Goal: Task Accomplishment & Management: Manage account settings

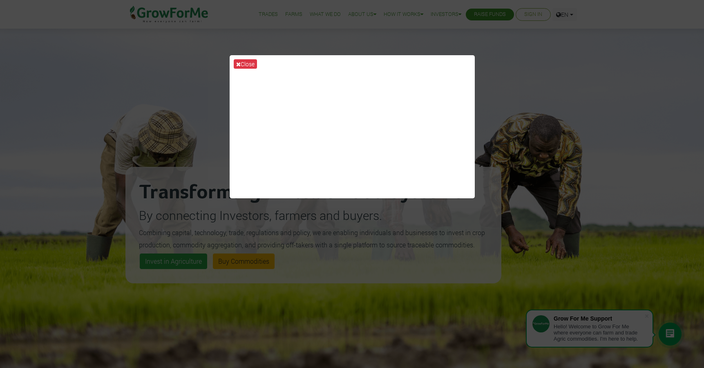
click at [515, 41] on div "Close" at bounding box center [352, 184] width 704 height 368
click at [499, 50] on div "Close" at bounding box center [352, 184] width 704 height 368
click at [524, 173] on div "Close" at bounding box center [352, 184] width 704 height 368
click at [246, 65] on button "Close" at bounding box center [245, 63] width 23 height 9
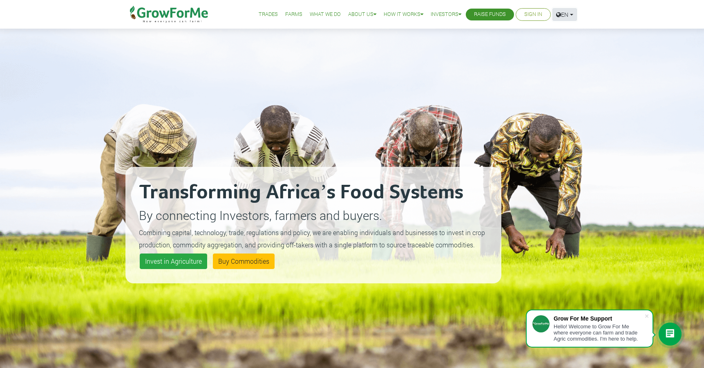
click at [563, 12] on link "EN" at bounding box center [565, 14] width 25 height 13
click at [564, 45] on link "French" at bounding box center [585, 46] width 55 height 12
click at [565, 15] on link "EN" at bounding box center [565, 14] width 25 height 13
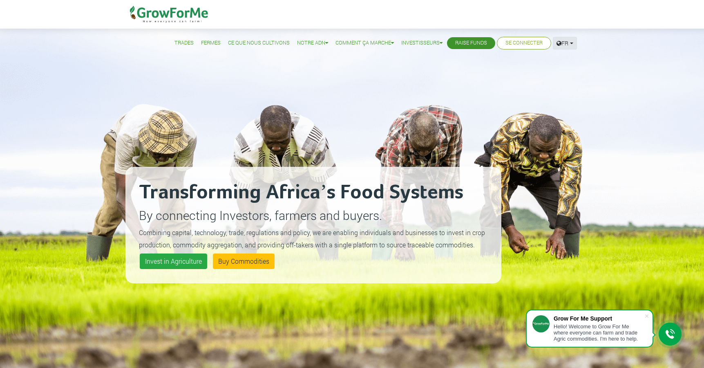
click at [563, 43] on link "FR" at bounding box center [565, 43] width 24 height 13
click at [566, 60] on link "Anglais" at bounding box center [585, 61] width 55 height 12
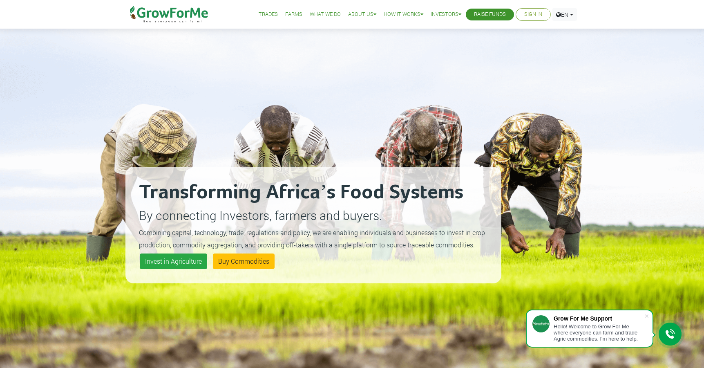
click at [529, 20] on li "Sign In" at bounding box center [533, 14] width 35 height 13
click at [532, 16] on link "Sign In" at bounding box center [533, 14] width 18 height 9
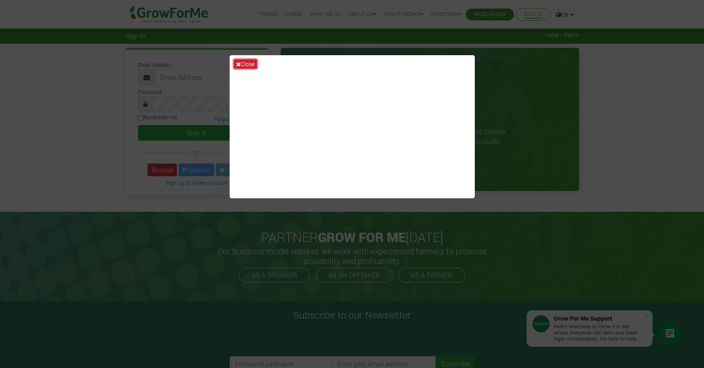
click at [252, 62] on button "Close" at bounding box center [245, 63] width 23 height 9
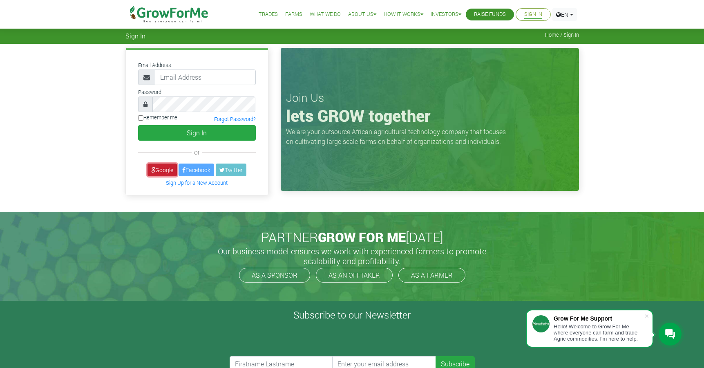
click at [160, 170] on link "Google" at bounding box center [162, 170] width 29 height 13
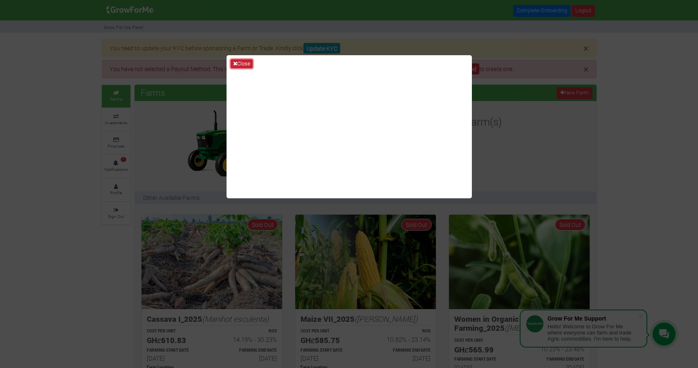
click at [243, 64] on button "Close" at bounding box center [242, 63] width 22 height 9
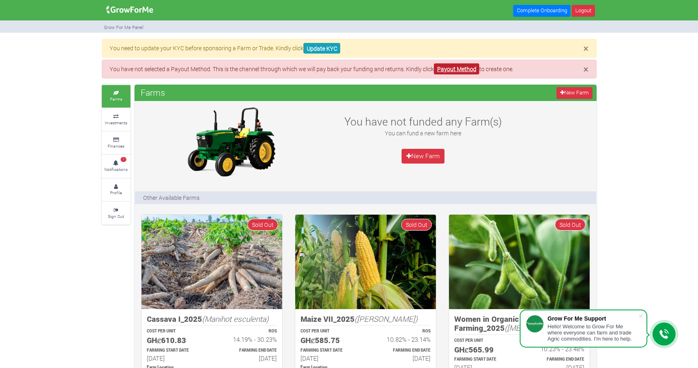
click at [453, 69] on link "Payout Method" at bounding box center [456, 68] width 45 height 11
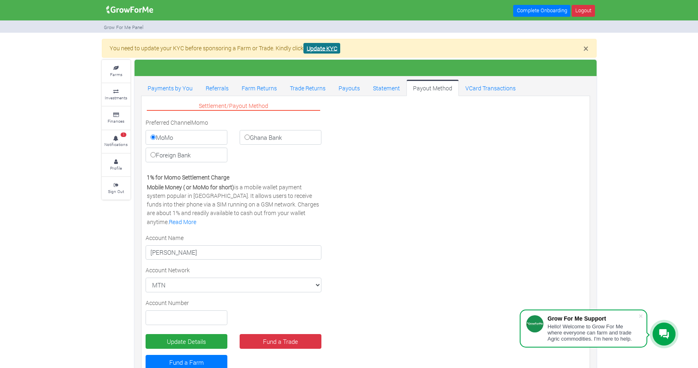
click at [324, 47] on link "Update KYC" at bounding box center [321, 48] width 37 height 11
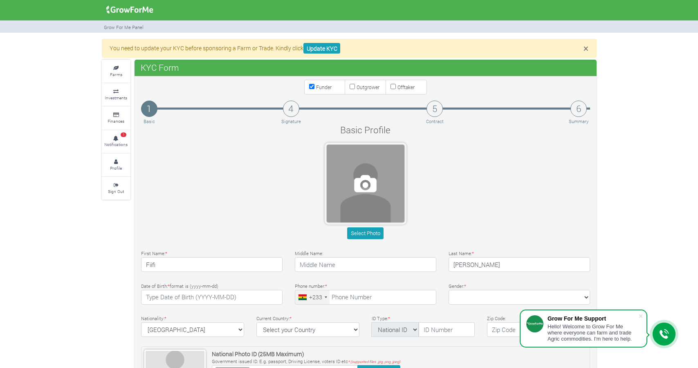
click at [362, 184] on span at bounding box center [366, 184] width 78 height 78
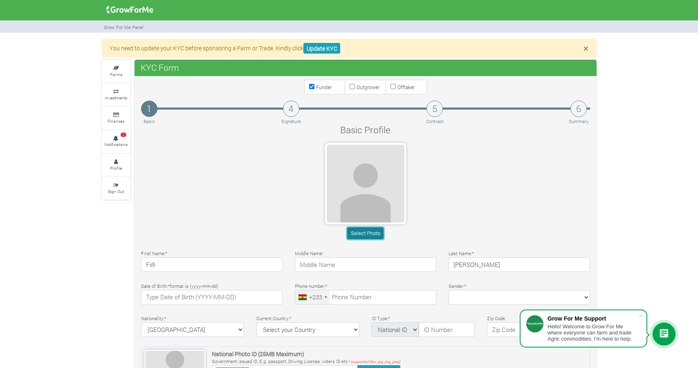
click at [375, 235] on button "Select Photo" at bounding box center [365, 233] width 36 height 12
click at [350, 87] on input "Outgrower" at bounding box center [352, 86] width 5 height 5
checkbox input "true"
click at [394, 87] on input "Offtaker" at bounding box center [392, 86] width 5 height 5
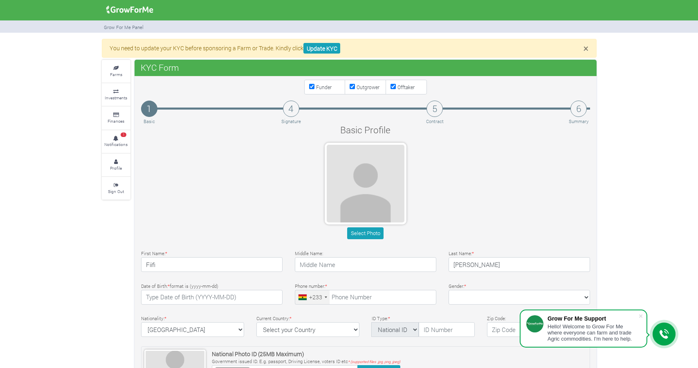
checkbox input "false"
click at [352, 87] on input "Outgrower" at bounding box center [352, 86] width 5 height 5
checkbox input "false"
click at [311, 88] on input "Funder" at bounding box center [311, 86] width 5 height 5
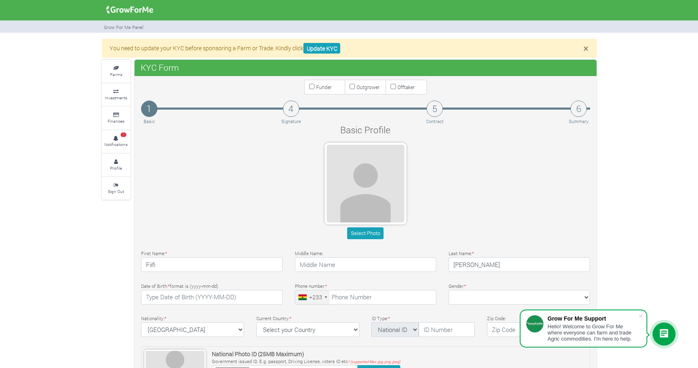
checkbox input "true"
click at [117, 90] on icon at bounding box center [116, 92] width 25 height 4
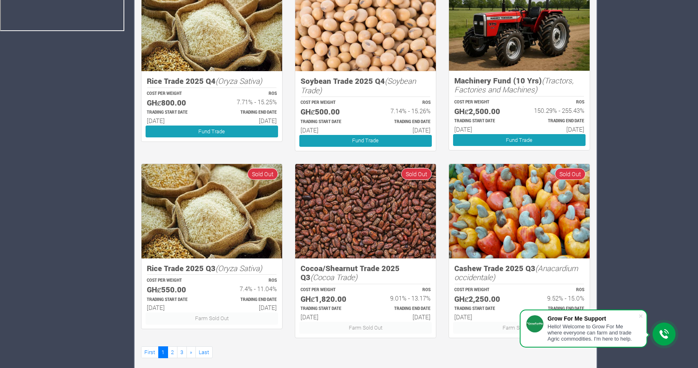
scroll to position [409, 0]
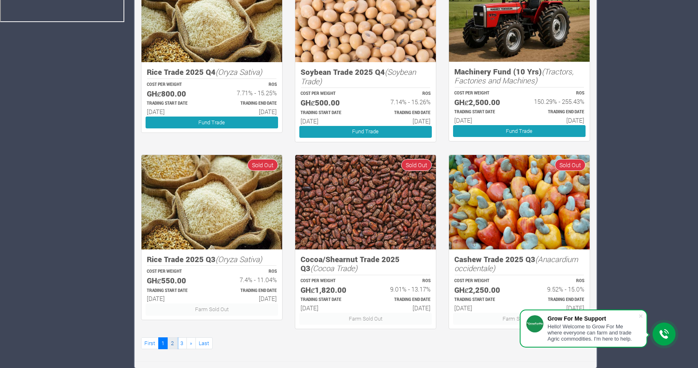
click at [172, 346] on link "2" at bounding box center [173, 343] width 10 height 12
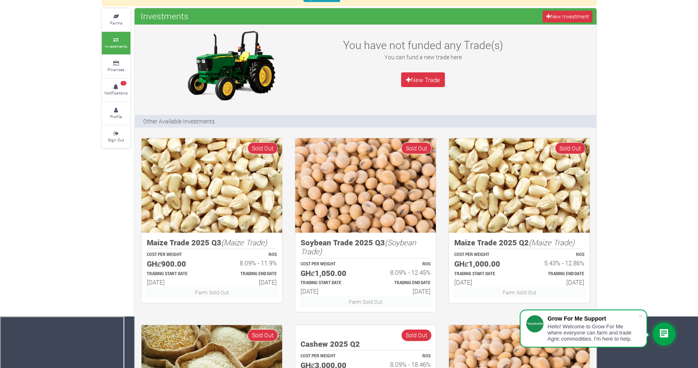
scroll to position [30, 0]
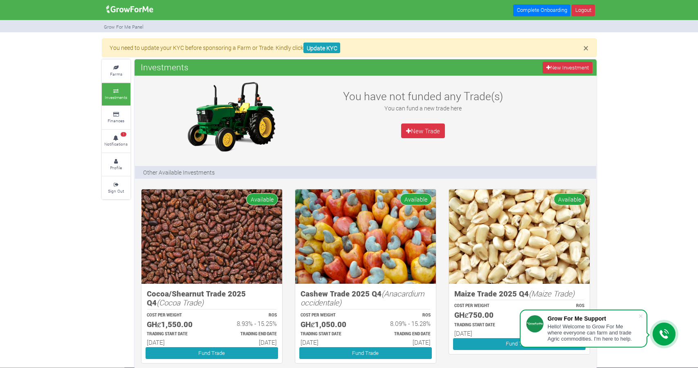
scroll to position [1, 0]
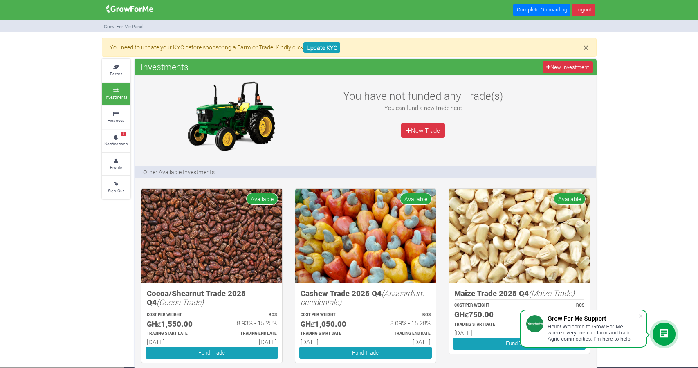
click at [210, 126] on img at bounding box center [231, 116] width 102 height 74
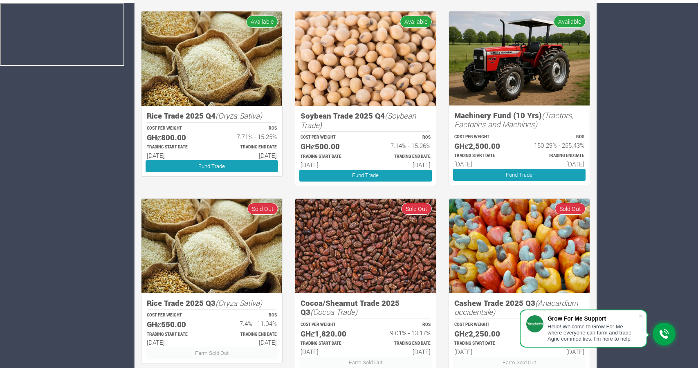
scroll to position [409, 0]
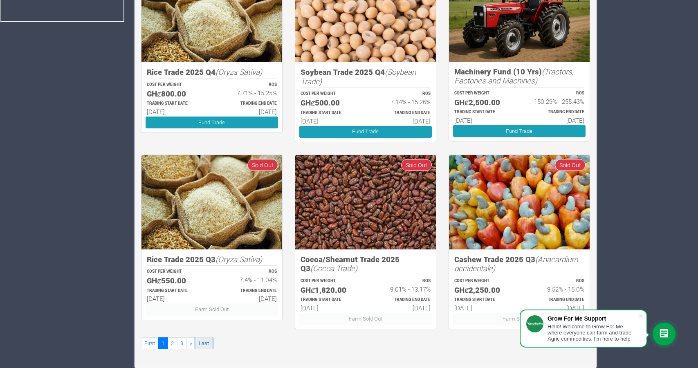
click at [205, 343] on link "Last" at bounding box center [203, 343] width 17 height 12
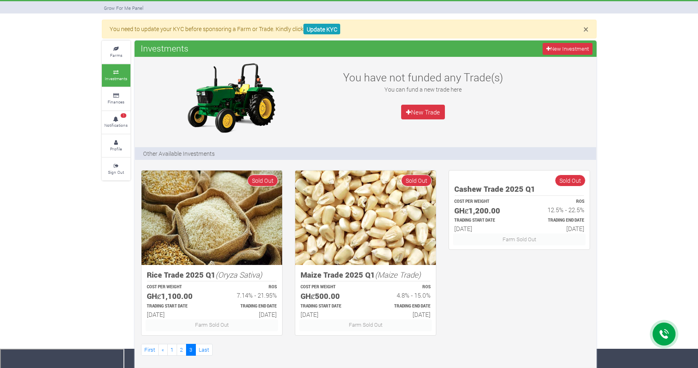
scroll to position [20, 0]
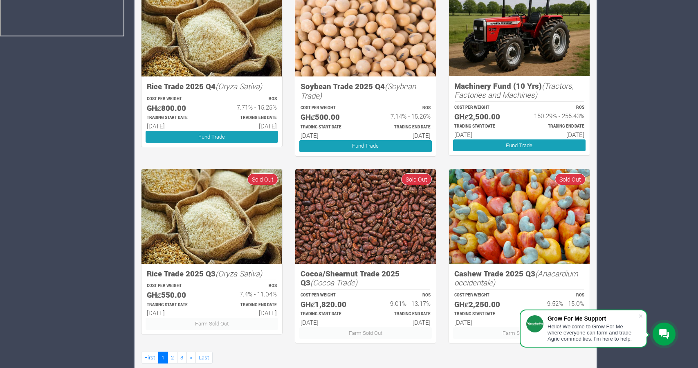
scroll to position [409, 0]
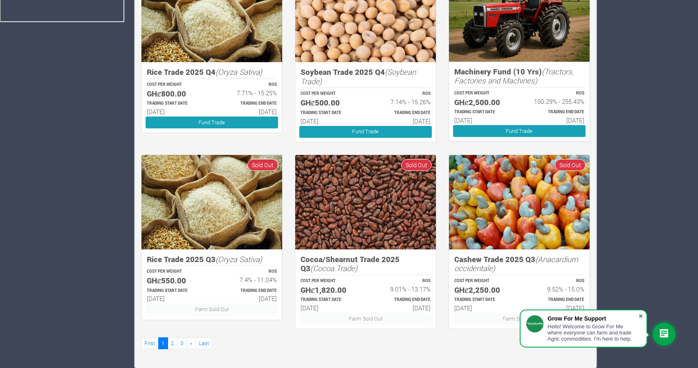
click at [642, 316] on span at bounding box center [640, 316] width 8 height 8
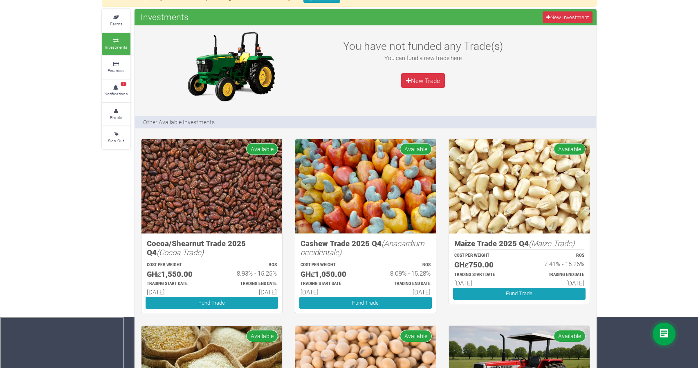
scroll to position [0, 0]
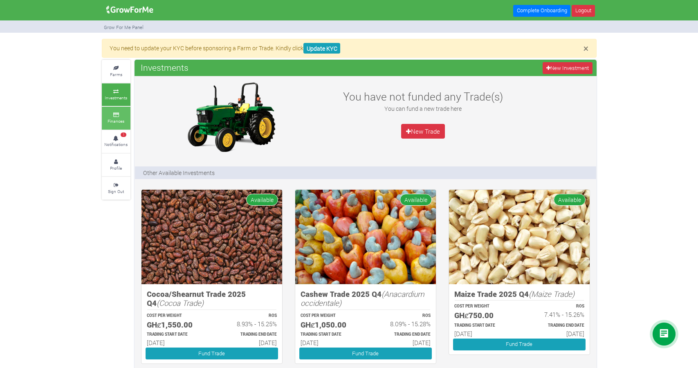
click at [117, 117] on link "Finances" at bounding box center [116, 118] width 29 height 22
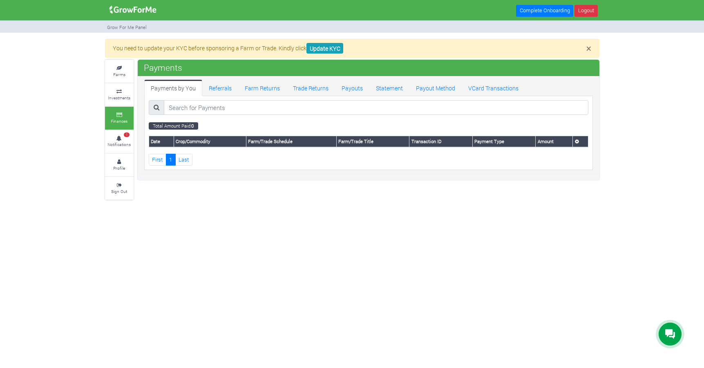
click at [177, 127] on small "Total Amount Paid: 0" at bounding box center [173, 125] width 49 height 7
click at [120, 143] on small "Notifications" at bounding box center [119, 144] width 23 height 6
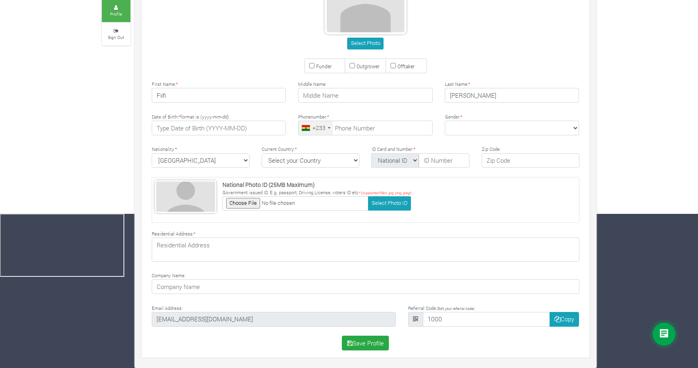
click at [313, 65] on input "Funder" at bounding box center [311, 65] width 5 height 5
checkbox input "true"
click at [377, 45] on button "Select Photo" at bounding box center [365, 44] width 36 height 12
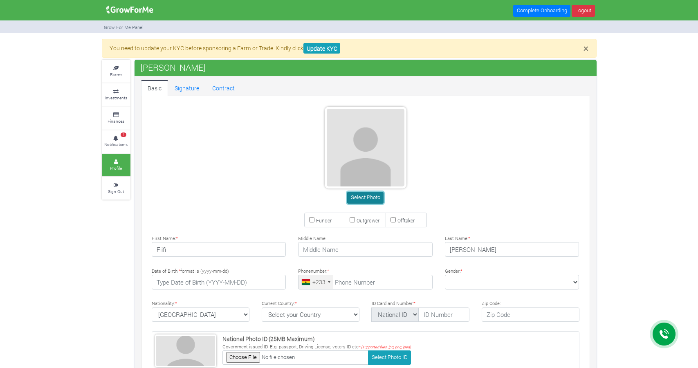
click at [369, 198] on button "Select Photo" at bounding box center [365, 198] width 36 height 12
click at [179, 89] on link "Signature" at bounding box center [187, 88] width 38 height 16
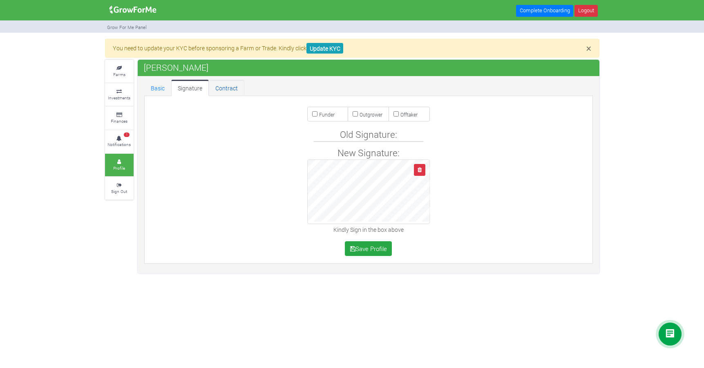
click at [210, 86] on link "Contract" at bounding box center [227, 88] width 36 height 16
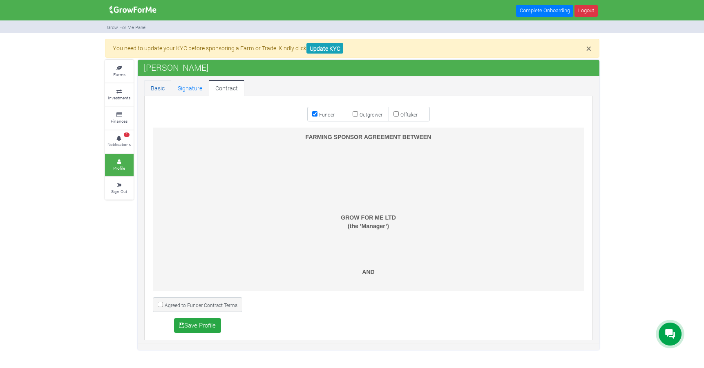
click at [164, 93] on link "Basic" at bounding box center [157, 88] width 27 height 16
